Goal: Information Seeking & Learning: Learn about a topic

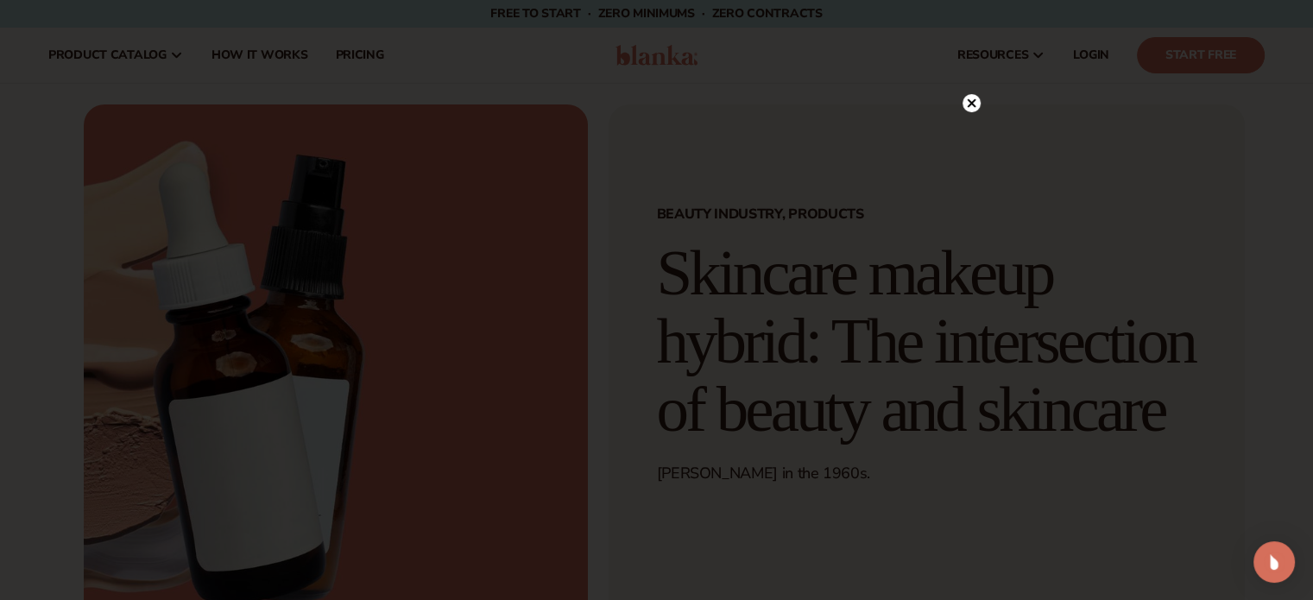
click at [978, 103] on circle at bounding box center [971, 103] width 18 height 18
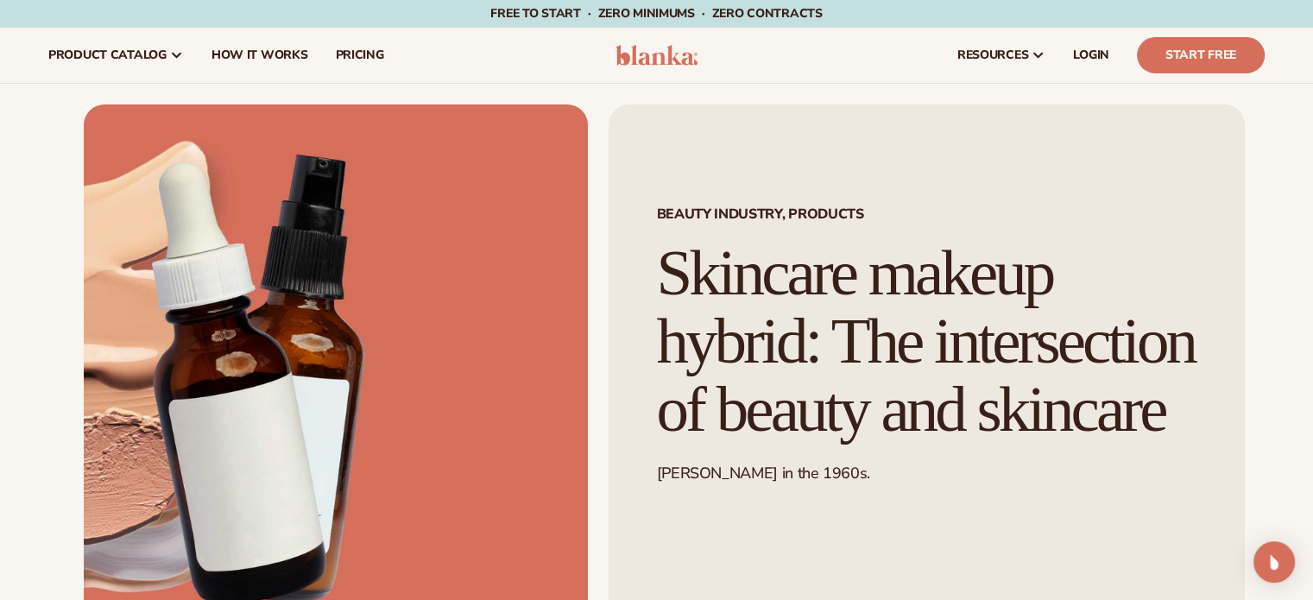
drag, startPoint x: 683, startPoint y: 294, endPoint x: 1135, endPoint y: 482, distance: 489.0
click at [1135, 443] on h1 "Skincare makeup hybrid: The intersection of beauty and skincare" at bounding box center [926, 341] width 539 height 204
click at [792, 304] on h1 "Skincare makeup hybrid: The intersection of beauty and skincare" at bounding box center [926, 341] width 539 height 204
drag, startPoint x: 656, startPoint y: 206, endPoint x: 1156, endPoint y: 481, distance: 570.8
click at [1156, 481] on div "BEAUTY INDUSTRY, PRODUCTS Skincare makeup hybrid: The intersection of beauty an…" at bounding box center [926, 382] width 636 height 557
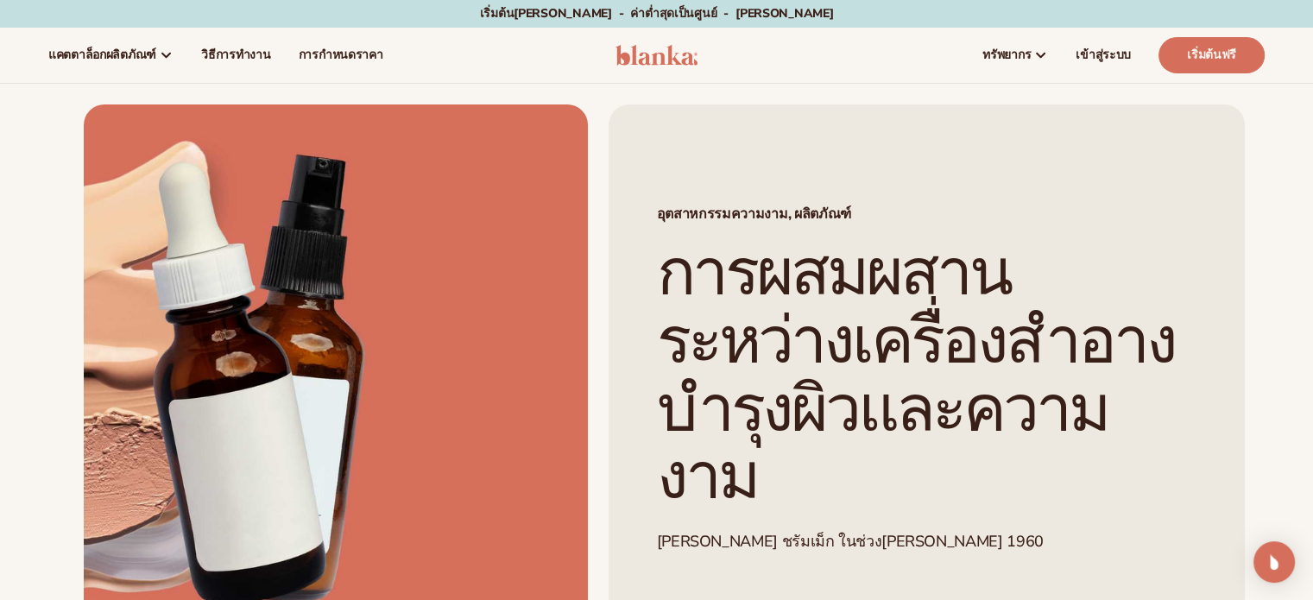
click at [564, 56] on nav "แคตตาล็อกผลิตภัณฑ์ Private label products" at bounding box center [317, 55] width 564 height 55
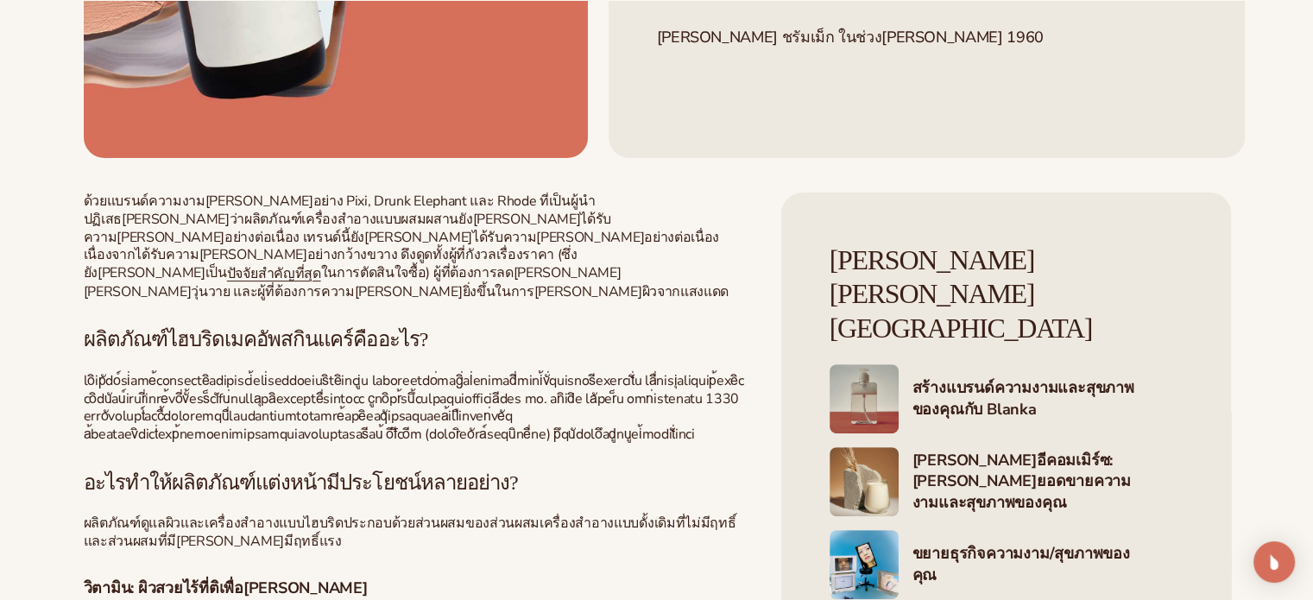
scroll to position [604, 0]
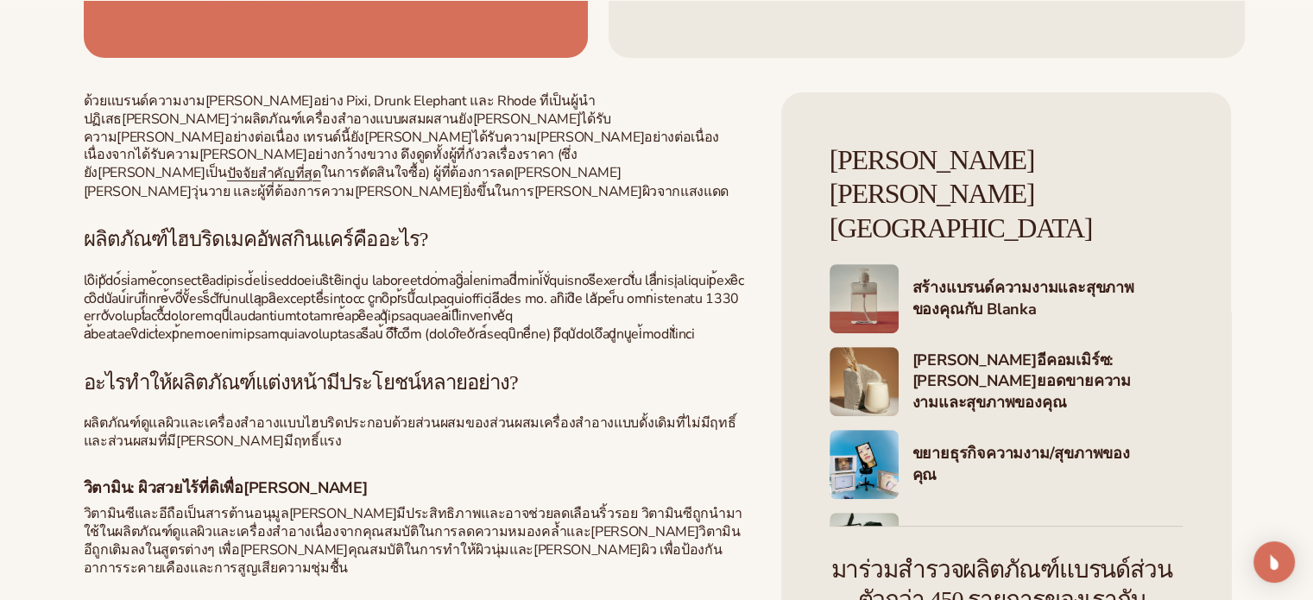
click at [618, 371] on h3 "อะไรทำให้ผลิตภัณฑ์แต่งหน้ามีประโยชน์หลายอย่าง?" at bounding box center [416, 382] width 664 height 22
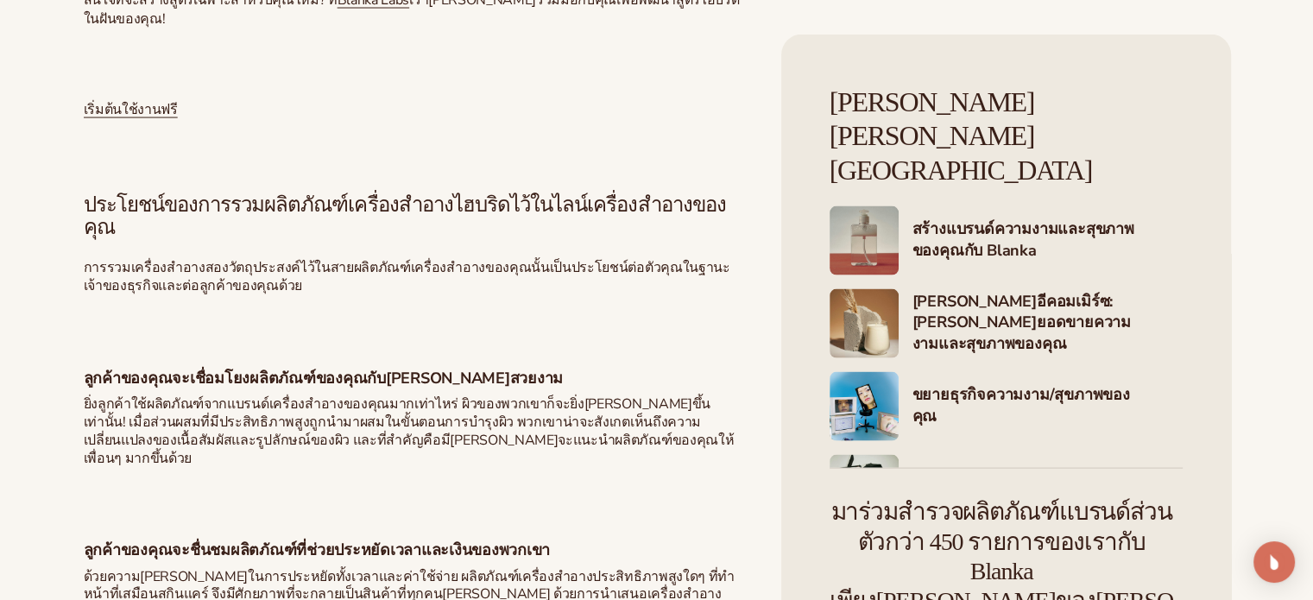
scroll to position [3624, 0]
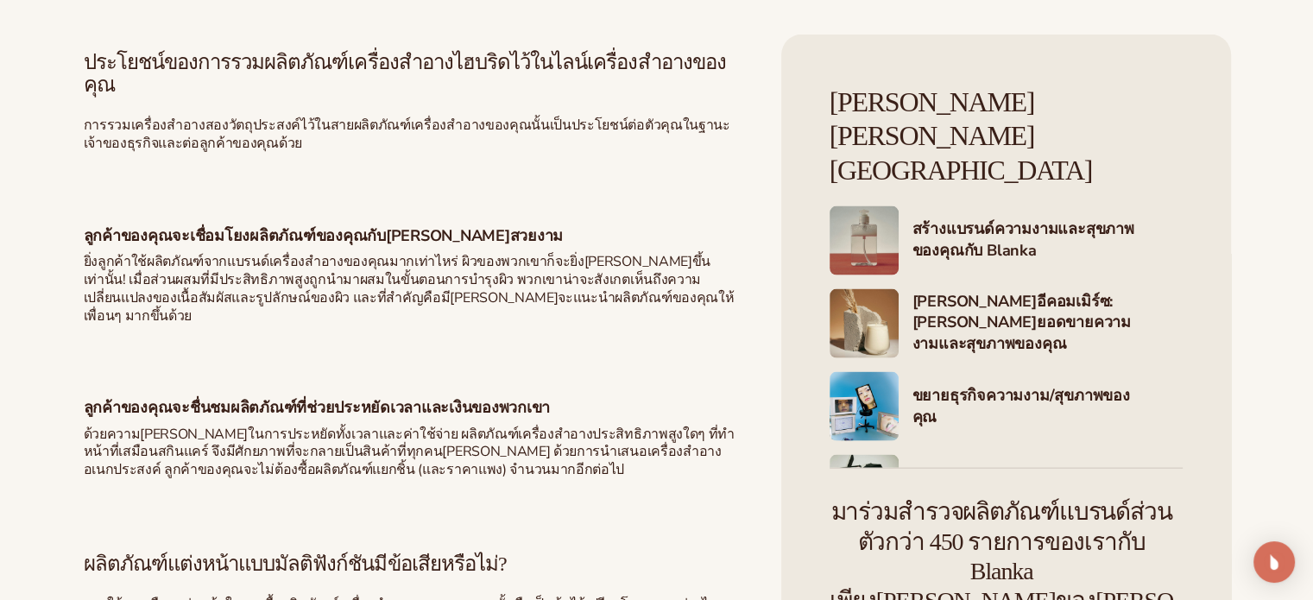
drag, startPoint x: 1292, startPoint y: 0, endPoint x: 874, endPoint y: 217, distance: 470.9
click at [877, 217] on div "สร้างแบรนด์ความงามและสุขภาพของคุณกับ [PERSON_NAME]อีคอมเมิร์ซ: [PERSON_NAME]ยอด…" at bounding box center [1005, 365] width 353 height 318
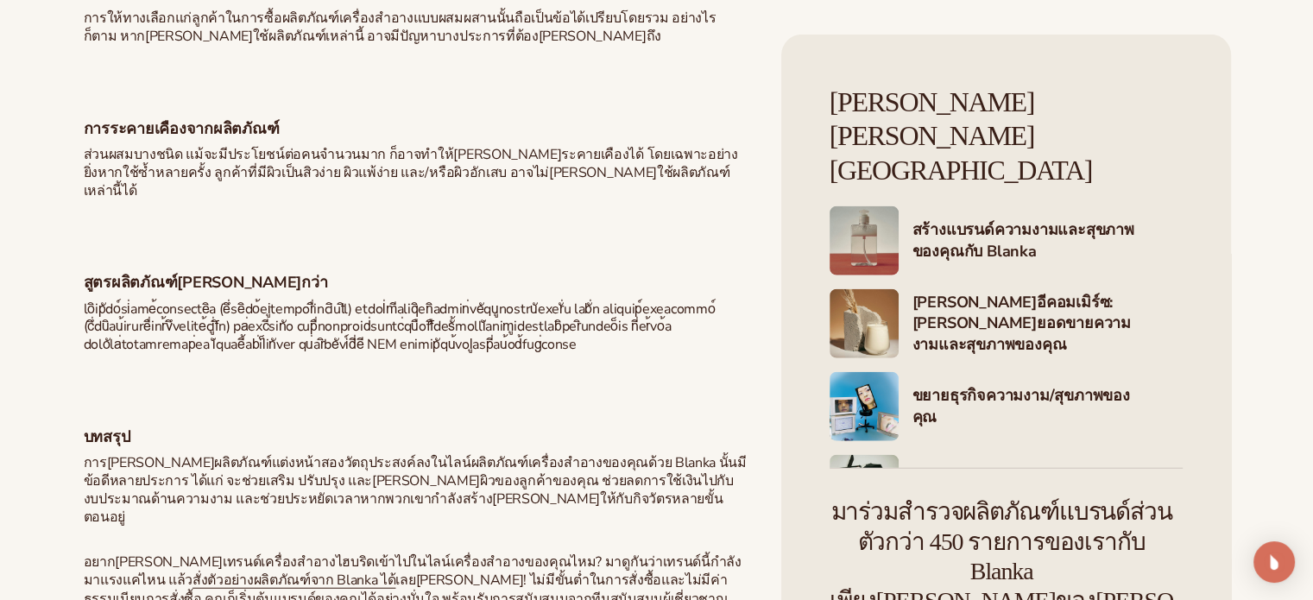
scroll to position [4487, 0]
